Goal: Transaction & Acquisition: Book appointment/travel/reservation

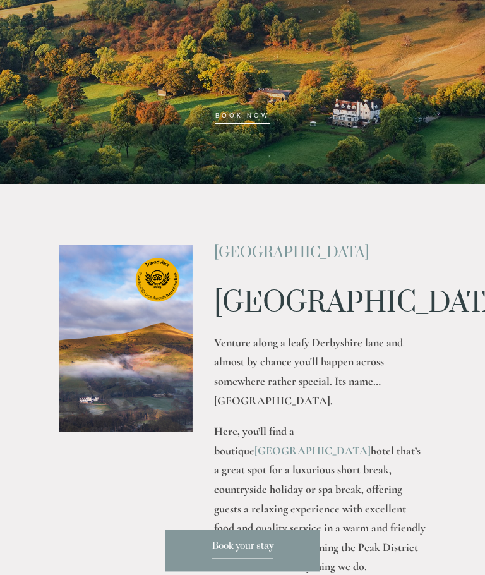
scroll to position [258, 0]
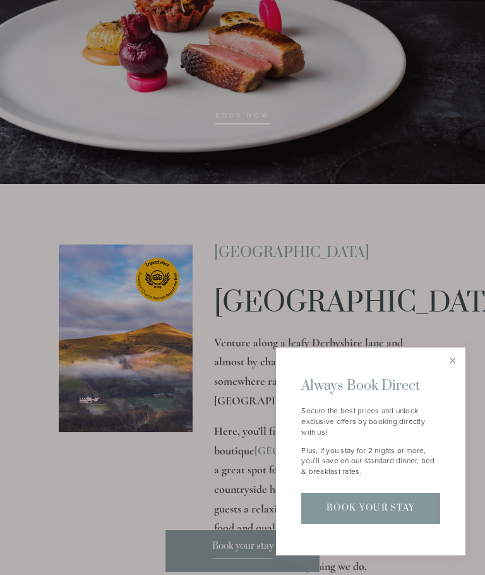
click at [455, 371] on link "Close" at bounding box center [452, 360] width 22 height 22
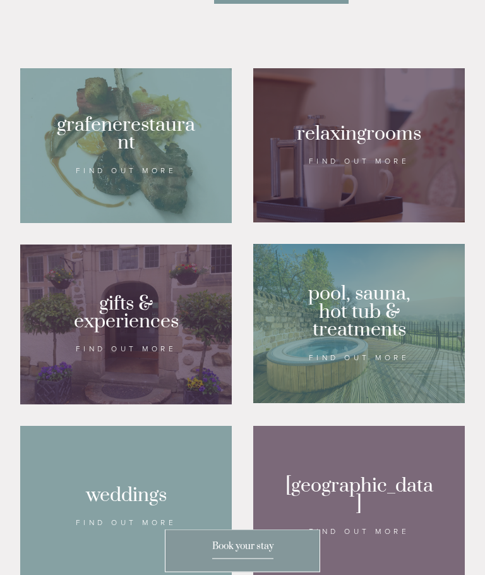
scroll to position [878, 0]
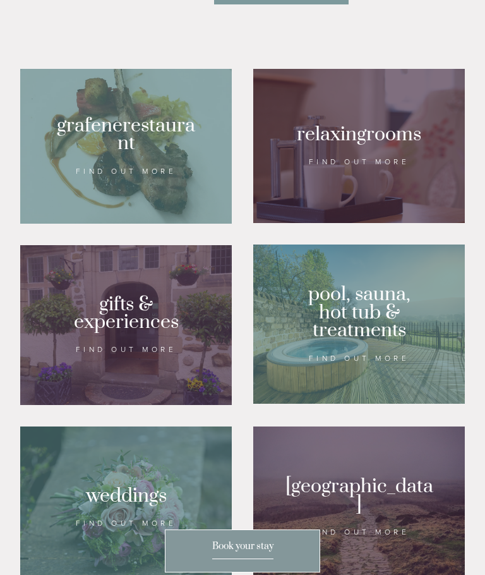
click at [372, 177] on div at bounding box center [358, 146] width 211 height 154
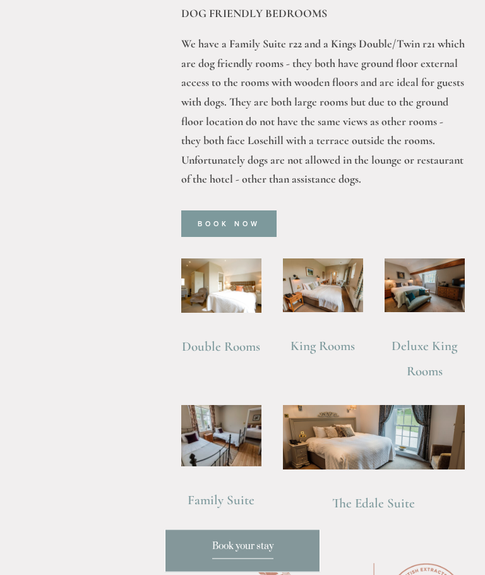
scroll to position [982, 0]
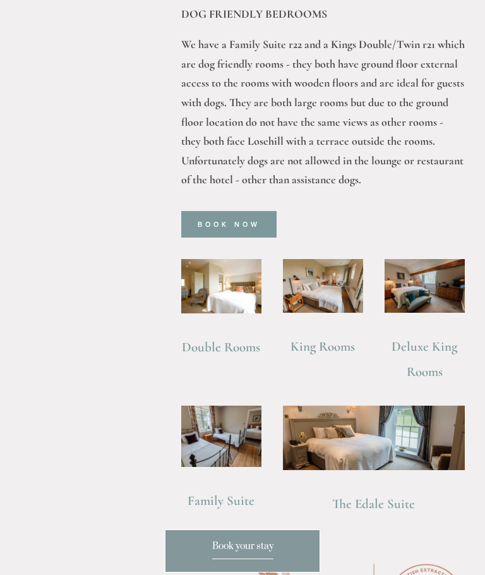
click at [431, 284] on img at bounding box center [424, 286] width 80 height 54
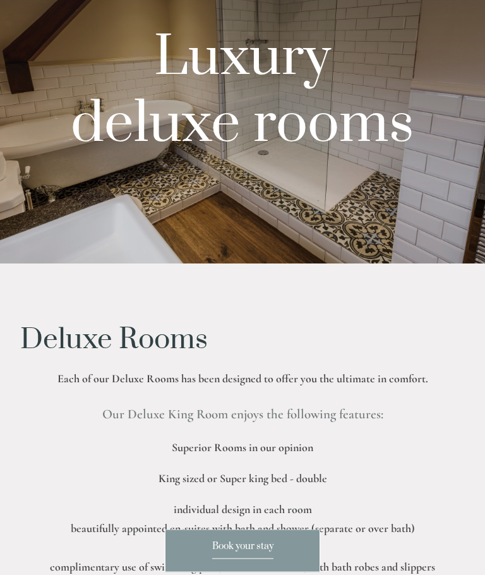
scroll to position [110, 0]
click at [128, 188] on div at bounding box center [242, 77] width 485 height 374
click at [125, 193] on div at bounding box center [242, 77] width 485 height 374
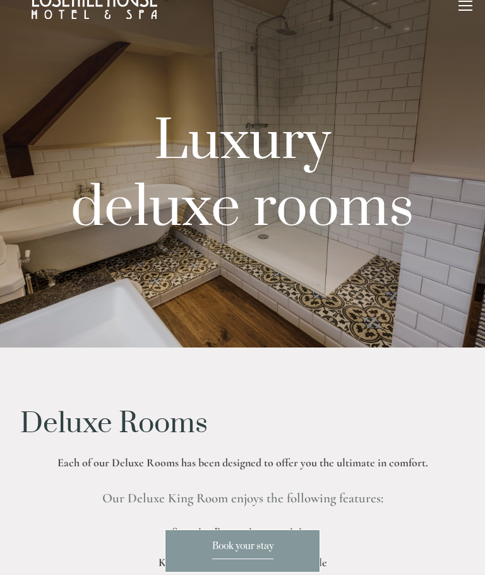
scroll to position [0, 0]
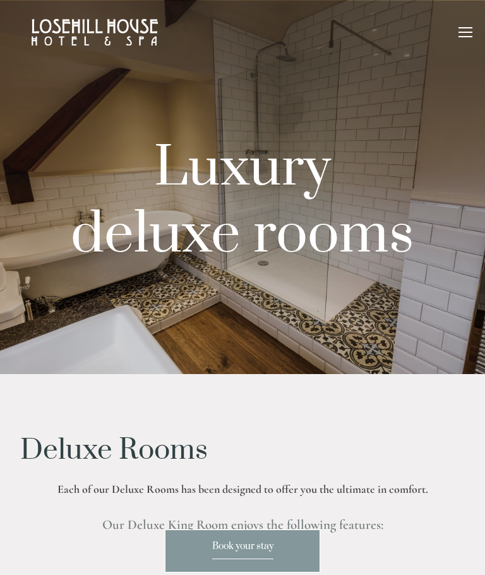
click at [74, 169] on p "Luxury" at bounding box center [242, 168] width 444 height 51
click at [469, 33] on div at bounding box center [465, 34] width 14 height 14
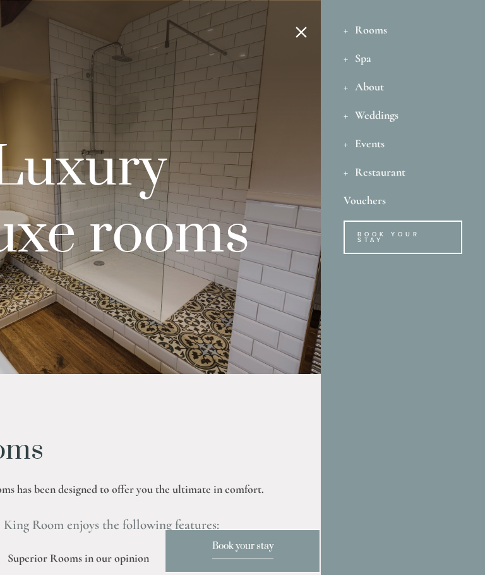
click at [378, 37] on div "Rooms" at bounding box center [402, 29] width 119 height 28
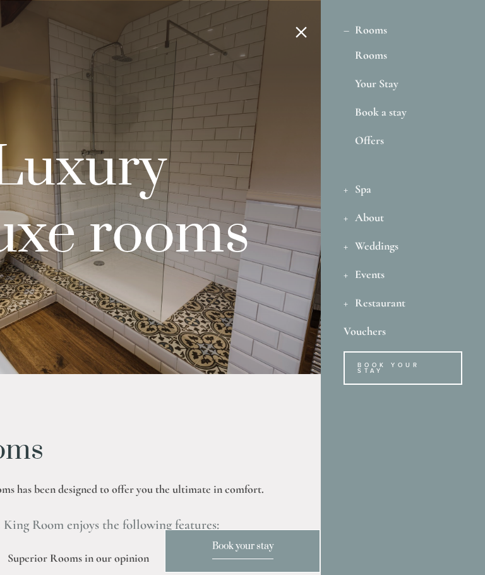
click at [380, 59] on link "Rooms" at bounding box center [403, 57] width 96 height 17
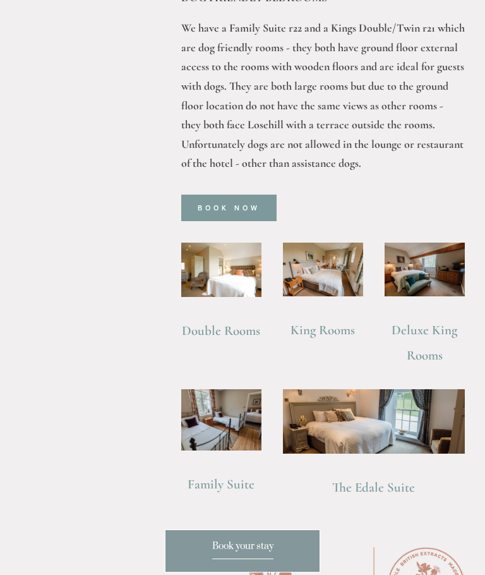
scroll to position [1054, 0]
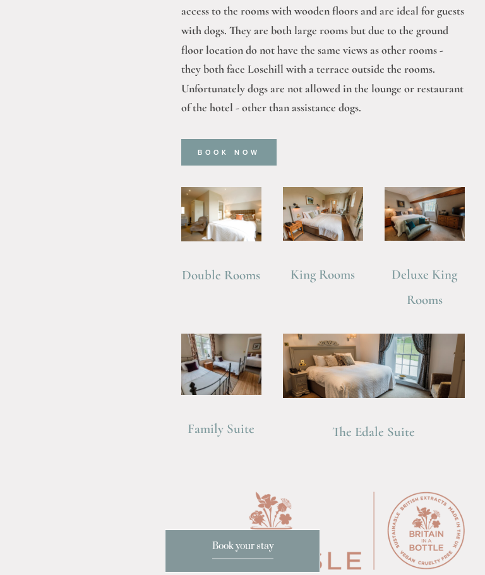
click at [336, 216] on img at bounding box center [323, 214] width 80 height 54
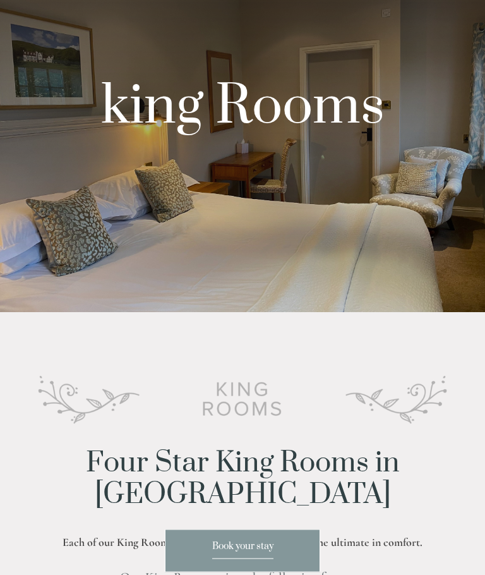
scroll to position [15, 0]
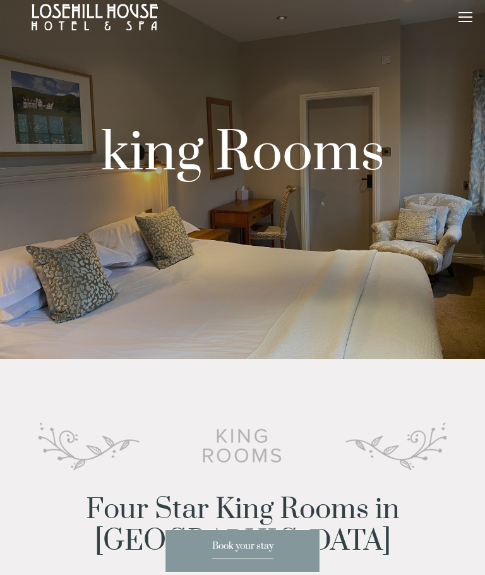
click at [76, 271] on div "king Rooms" at bounding box center [242, 184] width 485 height 179
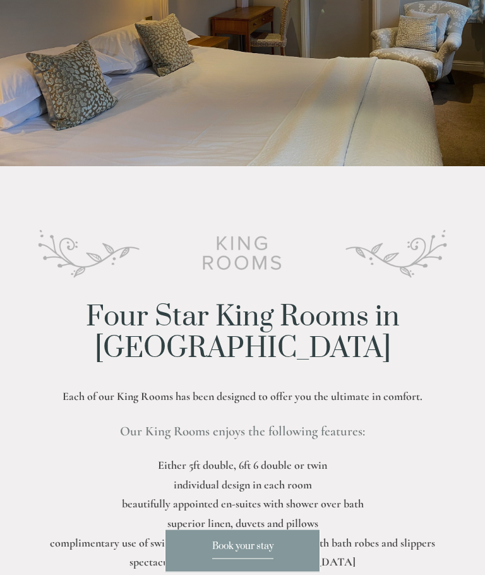
scroll to position [208, 0]
click at [247, 549] on span "Book your stay" at bounding box center [242, 549] width 61 height 19
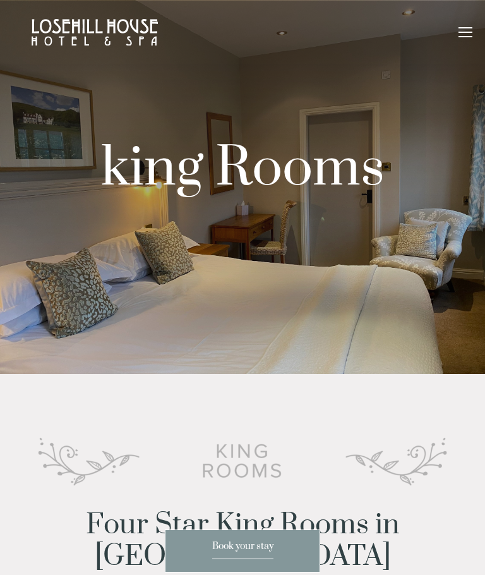
scroll to position [208, 0]
